Goal: Find specific page/section: Find specific page/section

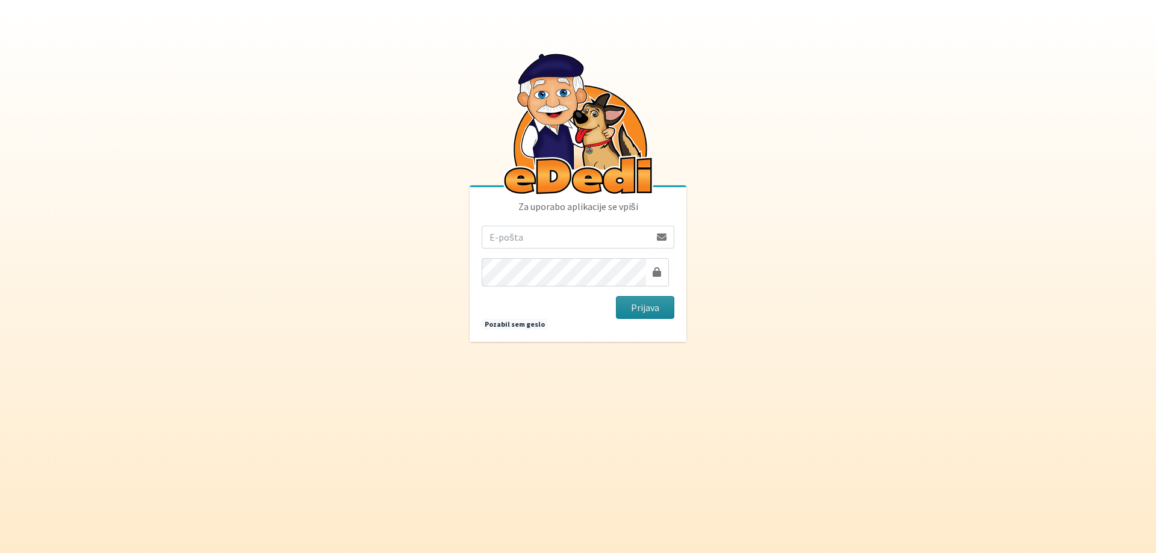
type input "mihalavric1@gmail.com"
click at [649, 316] on button "Prijava" at bounding box center [645, 307] width 58 height 23
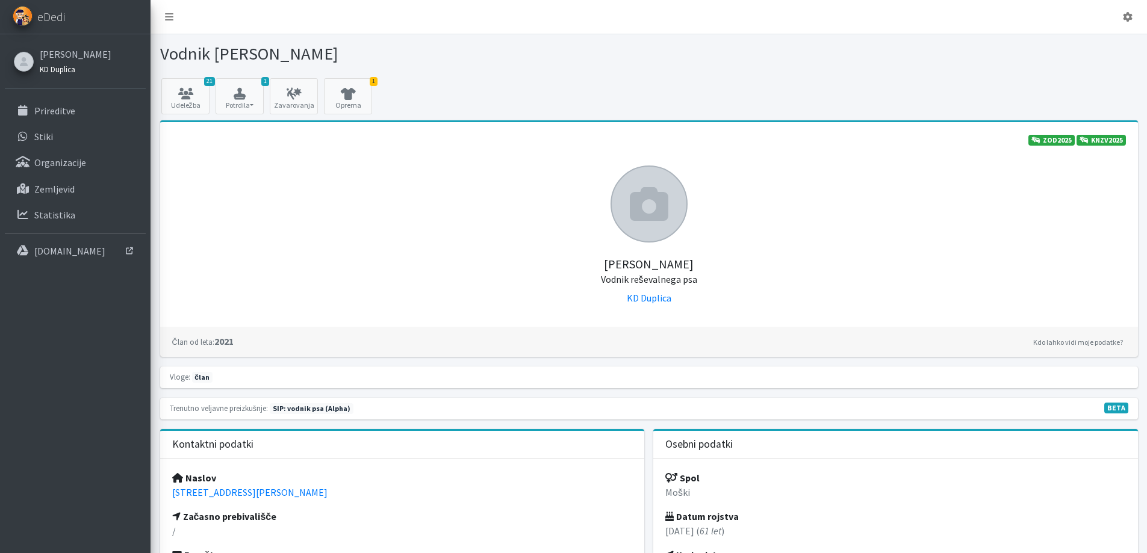
click at [70, 74] on small "KD Duplica" at bounding box center [58, 69] width 36 height 10
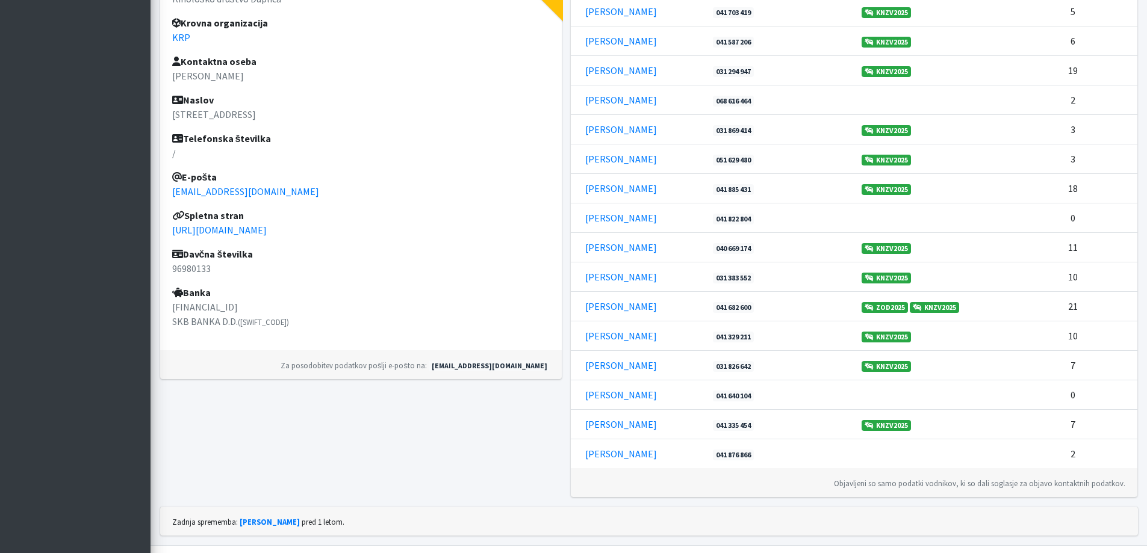
scroll to position [481, 0]
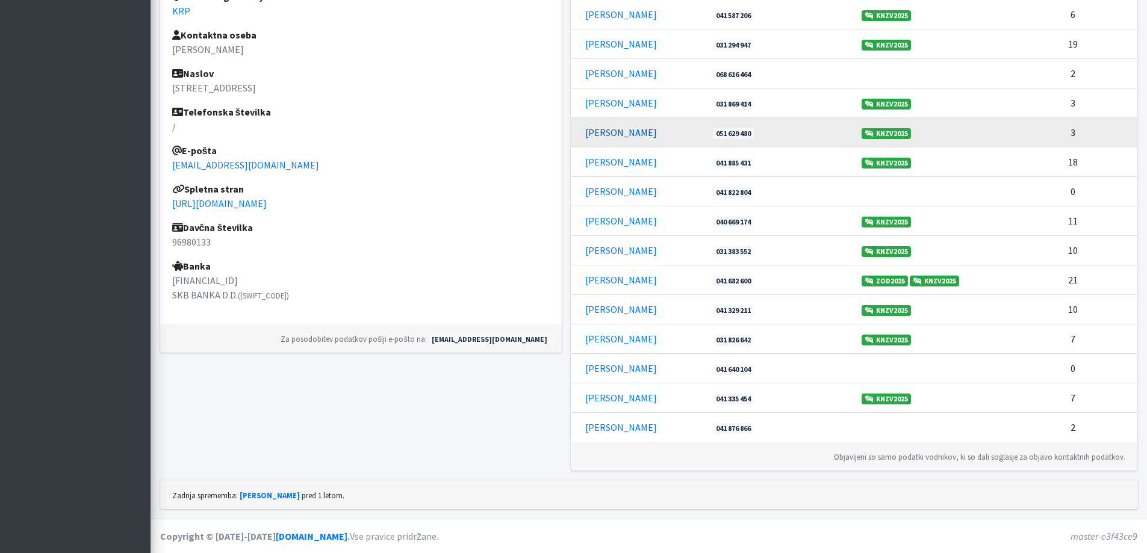
click at [614, 138] on link "[PERSON_NAME]" at bounding box center [621, 132] width 72 height 12
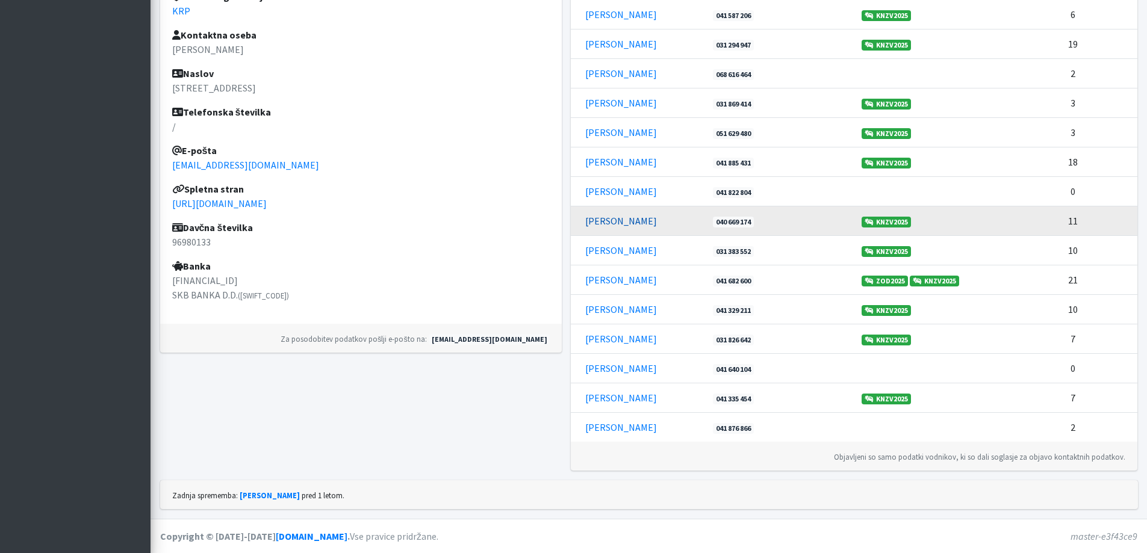
click at [628, 227] on link "[PERSON_NAME]" at bounding box center [621, 221] width 72 height 12
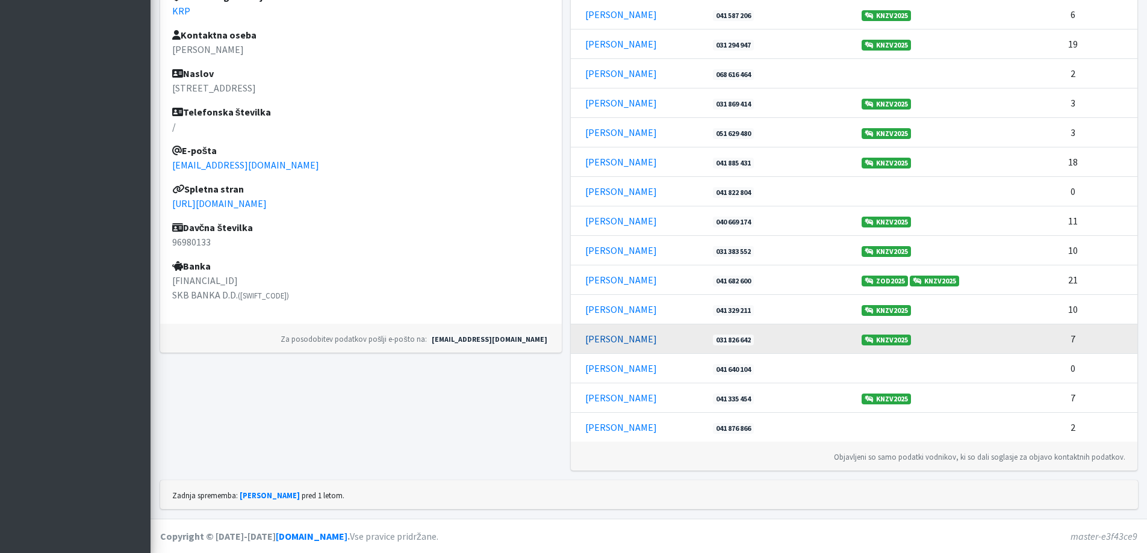
click at [618, 345] on link "[PERSON_NAME]" at bounding box center [621, 339] width 72 height 12
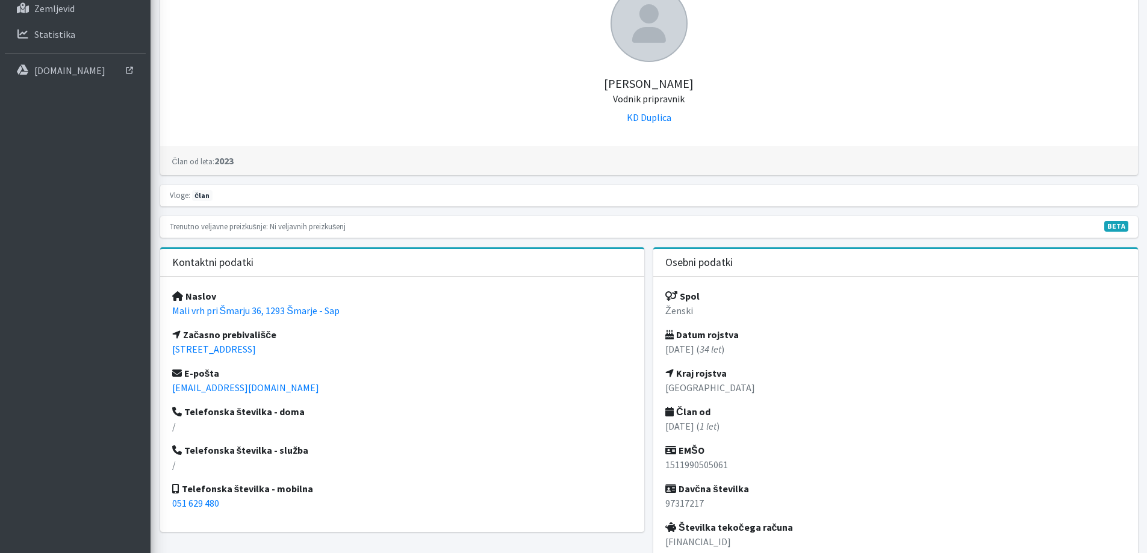
scroll to position [60, 0]
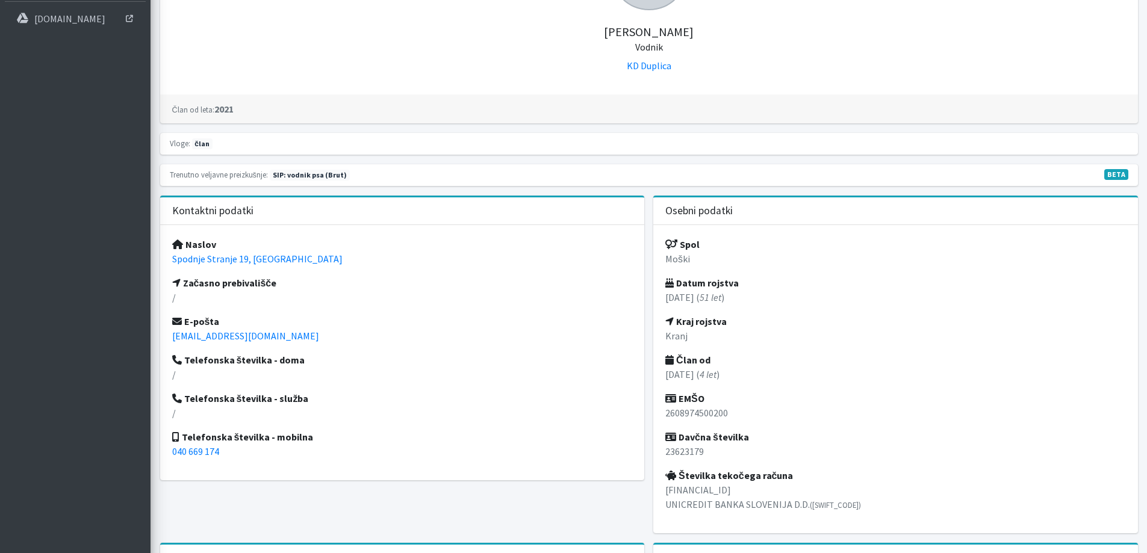
scroll to position [361, 0]
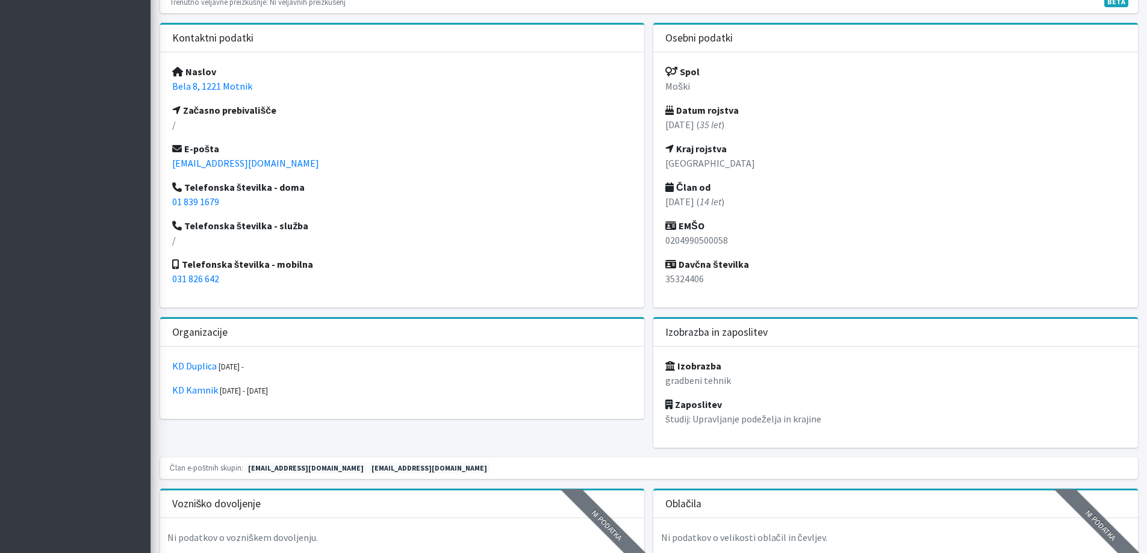
scroll to position [481, 0]
